Goal: Go to known website: Access a specific website the user already knows

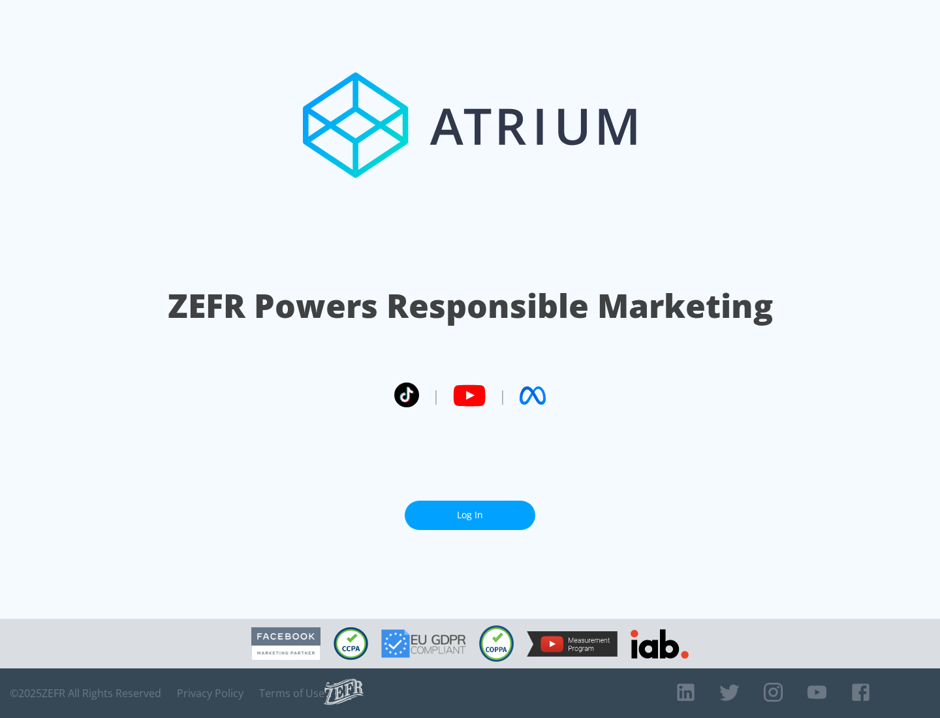
click at [470, 515] on link "Log In" at bounding box center [470, 515] width 131 height 29
